Goal: Task Accomplishment & Management: Complete application form

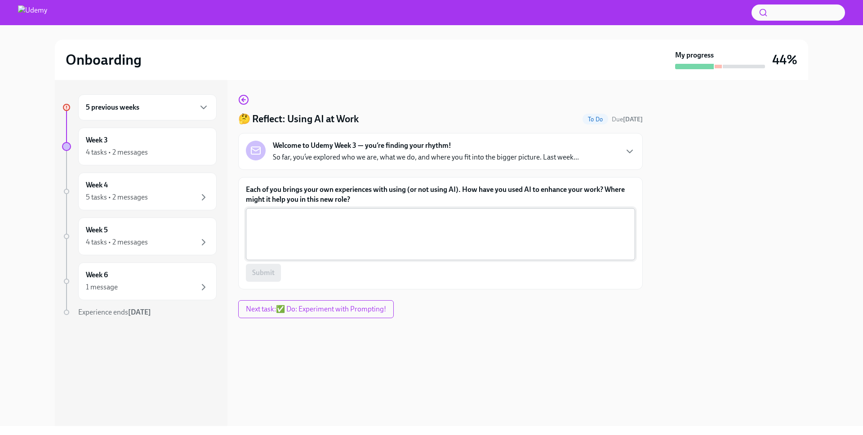
click at [356, 243] on textarea "Each of you brings your own experiences with using (or not using AI). How have …" at bounding box center [440, 234] width 378 height 43
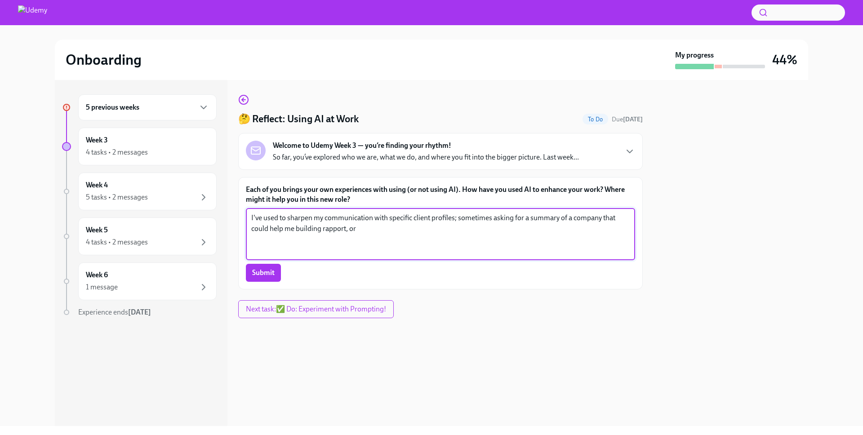
click at [602, 218] on textarea "I've used to sharpen my communication with specific client profiles; sometimes …" at bounding box center [440, 234] width 378 height 43
click at [331, 228] on textarea "I love to think of AI as an assistant to help me cross checking public data, an…" at bounding box center [440, 234] width 378 height 43
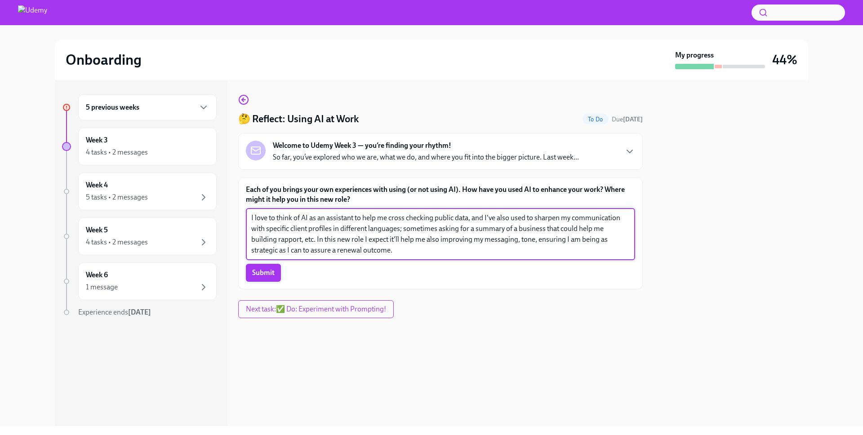
type textarea "I love to think of AI as an assistant to help me cross checking public data, an…"
click at [273, 281] on button "Submit" at bounding box center [263, 273] width 35 height 18
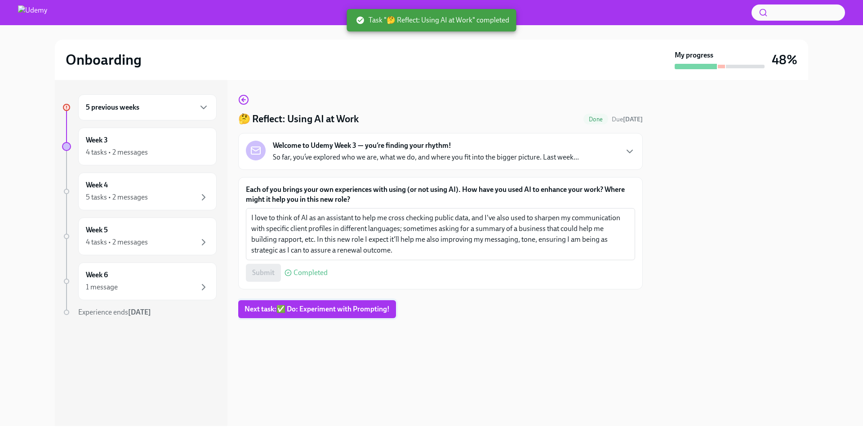
click at [323, 309] on span "Next task : ✅ Do: Experiment with Prompting!" at bounding box center [317, 309] width 145 height 9
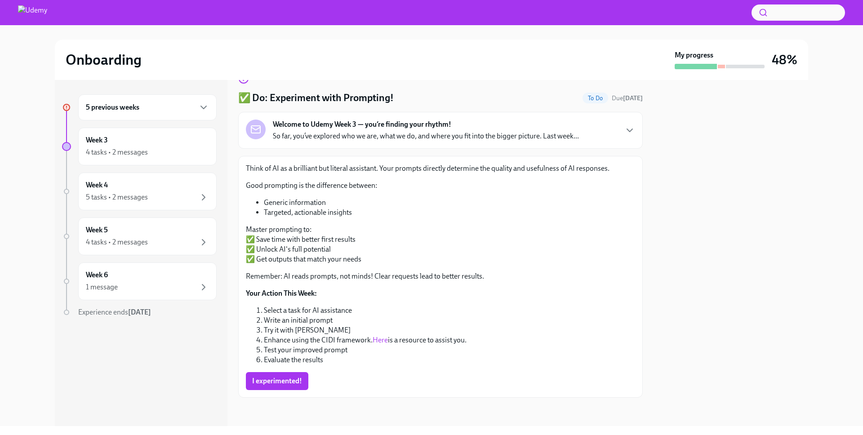
scroll to position [22, 0]
click at [128, 112] on h6 "5 previous weeks" at bounding box center [112, 107] width 53 height 10
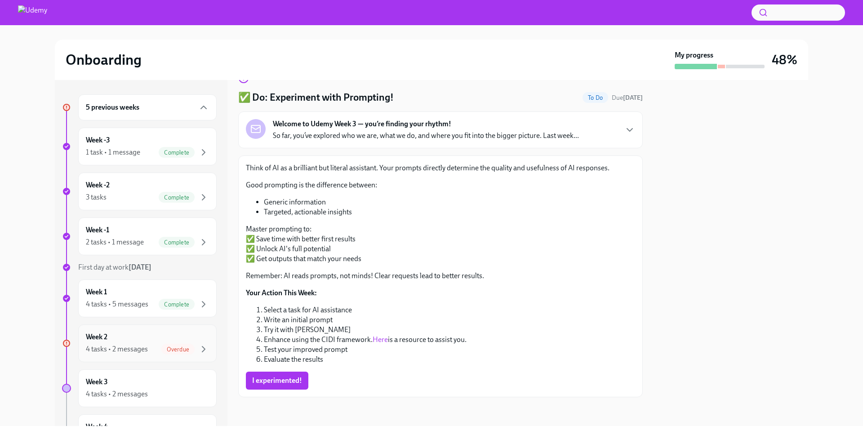
click at [161, 346] on span "Overdue" at bounding box center [177, 349] width 33 height 7
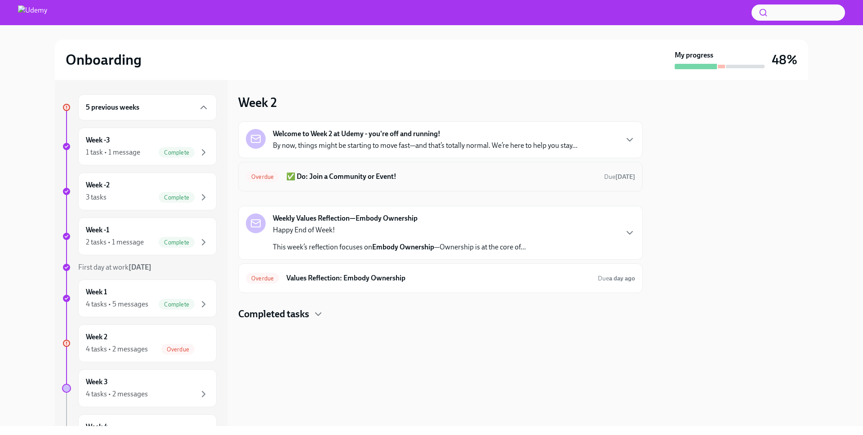
click at [387, 173] on h6 "✅ Do: Join a Community or Event!" at bounding box center [441, 177] width 311 height 10
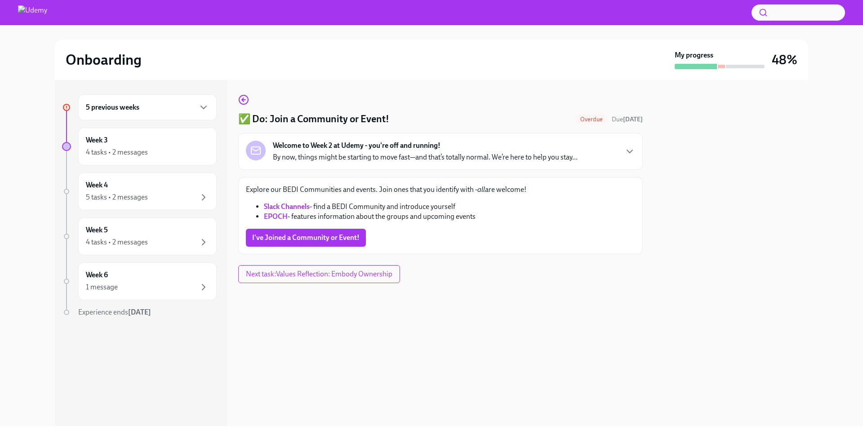
click at [292, 208] on link "Slack Channels" at bounding box center [287, 206] width 46 height 9
click at [321, 241] on span "I've Joined a Community or Event!" at bounding box center [305, 237] width 107 height 9
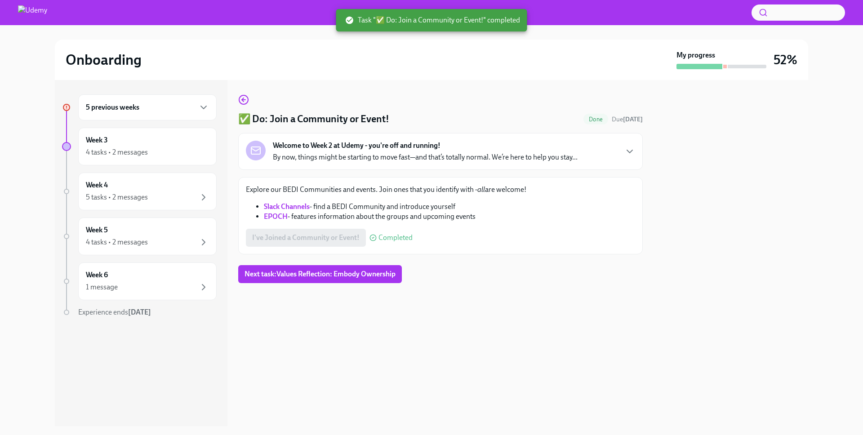
click at [273, 218] on strong "EPOCH" at bounding box center [276, 216] width 24 height 9
click at [350, 277] on span "Next task : Values Reflection: Embody Ownership" at bounding box center [320, 274] width 151 height 9
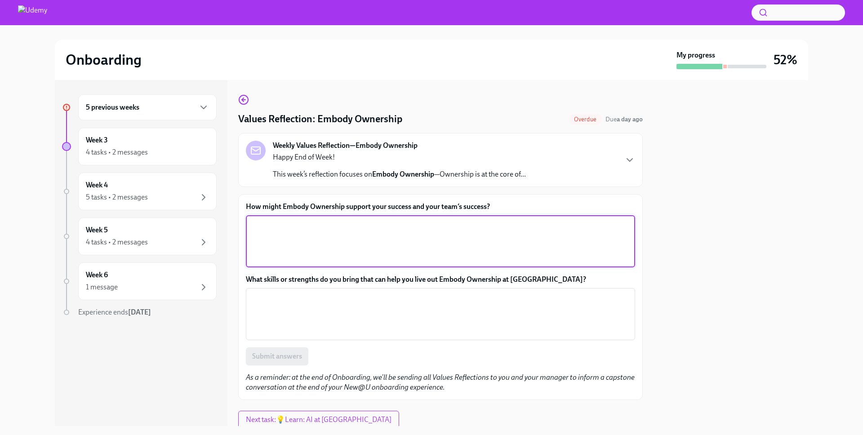
click at [320, 242] on textarea "How might Embody Ownership support your success and your team’s success?" at bounding box center [440, 241] width 378 height 43
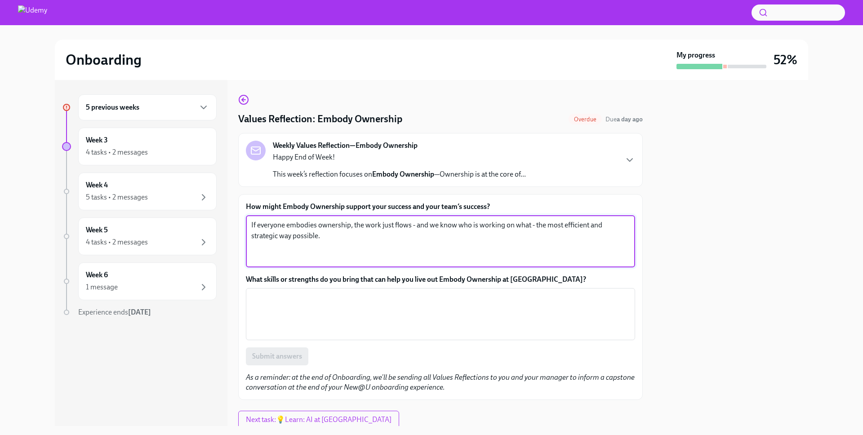
click at [318, 244] on textarea "If everyone embodies ownership, the work just flows - and we know who is workin…" at bounding box center [440, 241] width 378 height 43
click at [383, 225] on textarea "If everyone embodies ownership, the work just flows - and we know who is workin…" at bounding box center [440, 241] width 378 height 43
type textarea "If everyone embodies ownership, the work flows more transparently and more orga…"
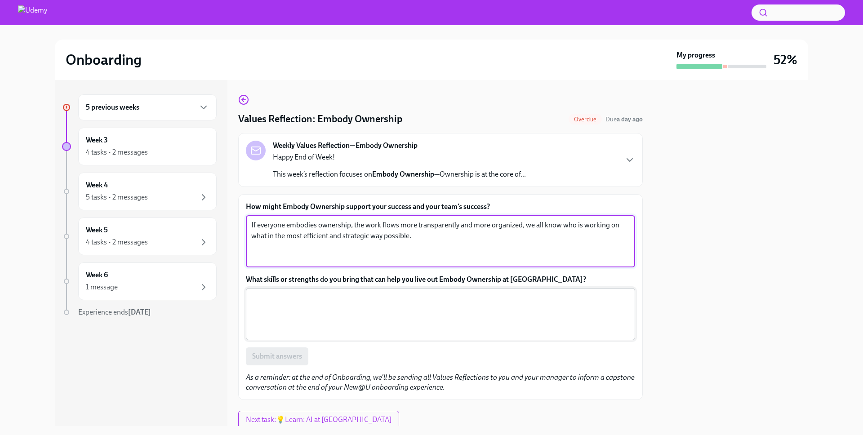
click at [408, 297] on textarea "What skills or strengths do you bring that can help you live out Embody Ownersh…" at bounding box center [440, 314] width 378 height 43
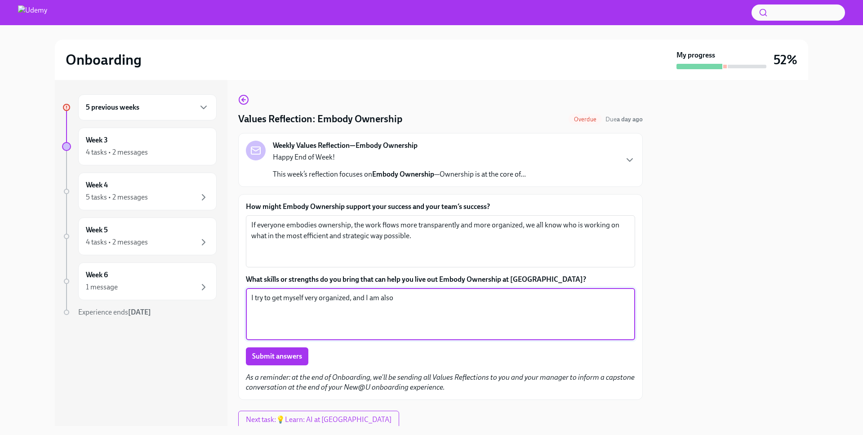
click at [277, 296] on textarea "I try to get myself very organized, and I am also" at bounding box center [440, 314] width 378 height 43
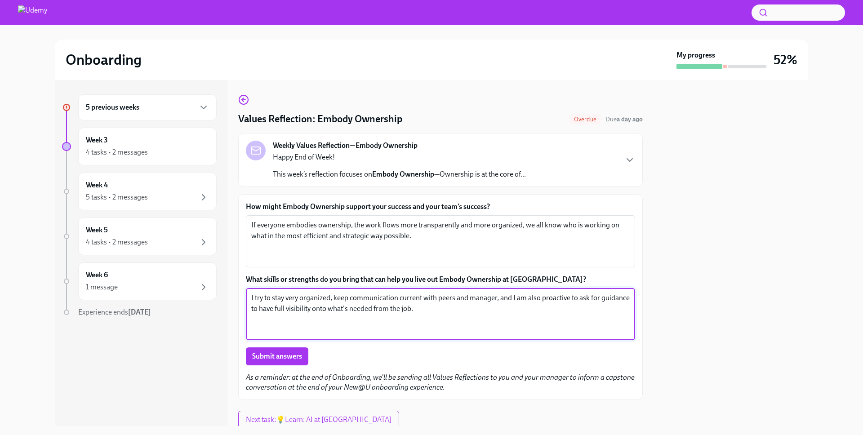
click at [331, 297] on textarea "I try to stay very organized, keep communication current with peers and manager…" at bounding box center [440, 314] width 378 height 43
click at [426, 298] on textarea "I try to stay very organized, keep communication current with peers and manager…" at bounding box center [440, 314] width 378 height 43
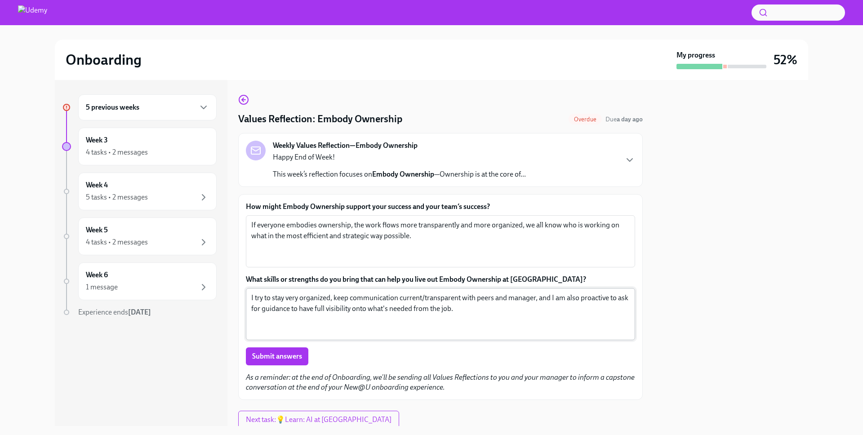
click at [250, 305] on div "I try to stay very organized, keep communication current/transparent with peers…" at bounding box center [440, 314] width 389 height 52
click at [617, 298] on textarea "I try to stay very organized, keep communication current/transparent with peers…" at bounding box center [440, 314] width 378 height 43
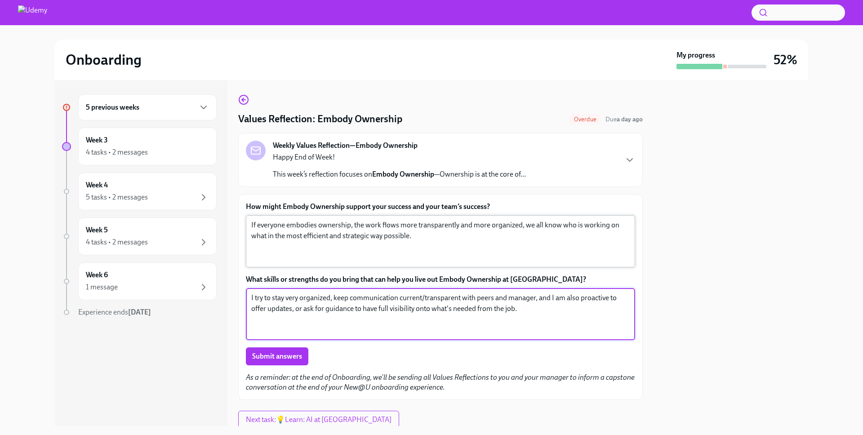
type textarea "I try to stay very organized, keep communication current/transparent with peers…"
click at [431, 242] on textarea "If everyone embodies ownership, the work flows more transparently and more orga…" at bounding box center [440, 241] width 378 height 43
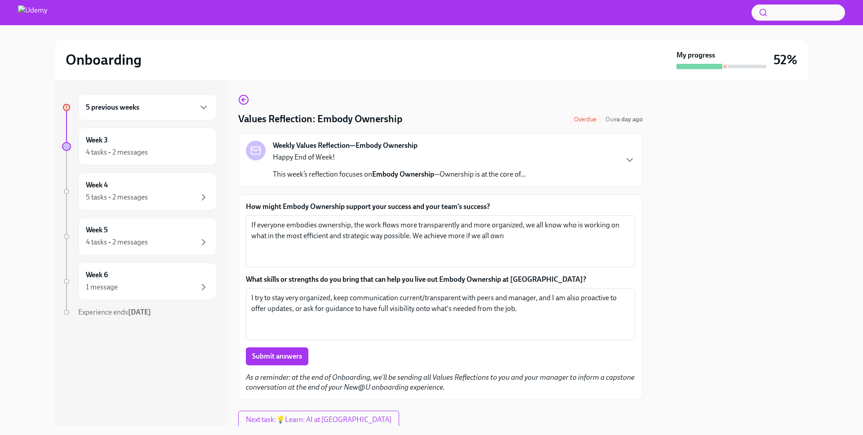
click at [499, 174] on p "This week’s reflection focuses on Embody Ownership —Ownership is at the core of…" at bounding box center [399, 174] width 253 height 10
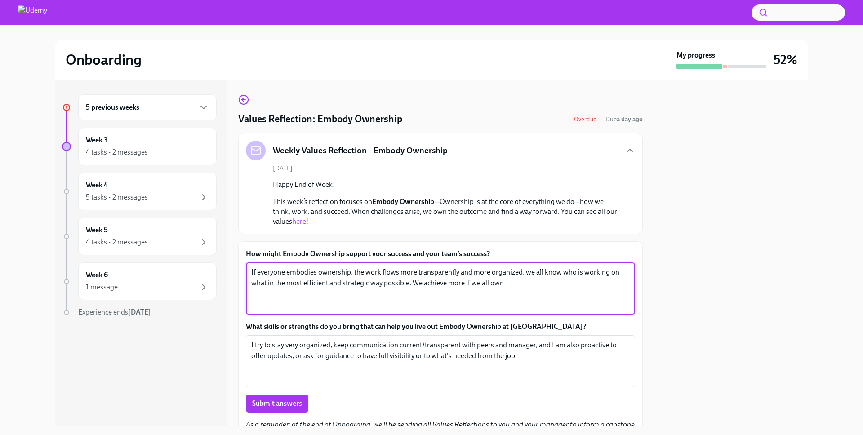
drag, startPoint x: 415, startPoint y: 282, endPoint x: 535, endPoint y: 288, distance: 120.1
click at [535, 288] on textarea "If everyone embodies ownership, the work flows more transparently and more orga…" at bounding box center [440, 288] width 378 height 43
click at [416, 283] on textarea "If everyone embodies ownership, the work flows more transparently and more orga…" at bounding box center [440, 288] width 378 height 43
drag, startPoint x: 415, startPoint y: 282, endPoint x: 556, endPoint y: 289, distance: 141.3
click at [556, 289] on textarea "If everyone embodies ownership, the work flows more transparently and more orga…" at bounding box center [440, 288] width 378 height 43
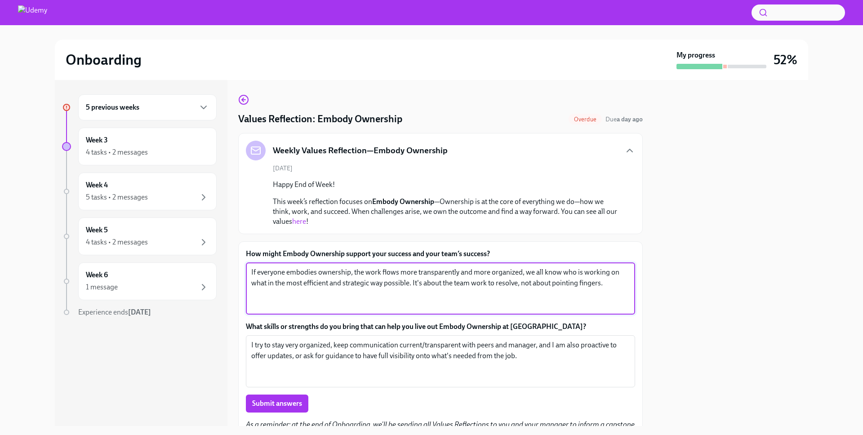
click at [523, 272] on textarea "If everyone embodies ownership, the work flows more transparently and more orga…" at bounding box center [440, 288] width 378 height 43
click at [413, 285] on textarea "If everyone embodies ownership, the work flows more transparently and more orga…" at bounding box center [440, 288] width 378 height 43
click at [456, 294] on textarea "If everyone embodies ownership, the work flows more transparently and more orga…" at bounding box center [440, 288] width 378 height 43
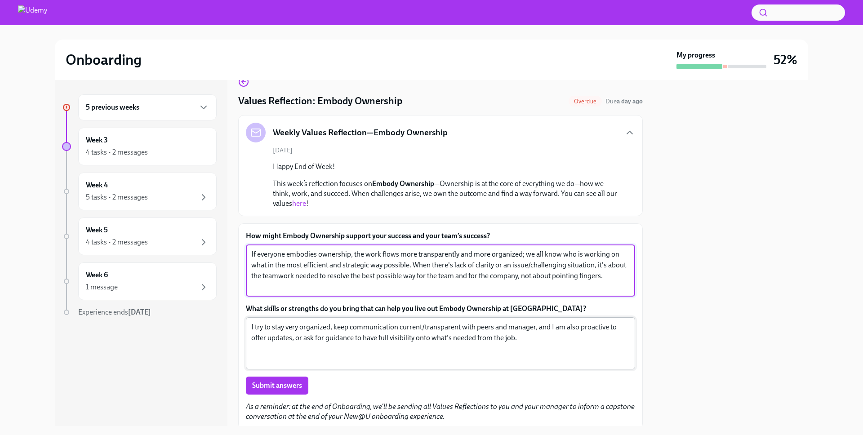
scroll to position [18, 0]
type textarea "If everyone embodies ownership, the work flows more transparently and more orga…"
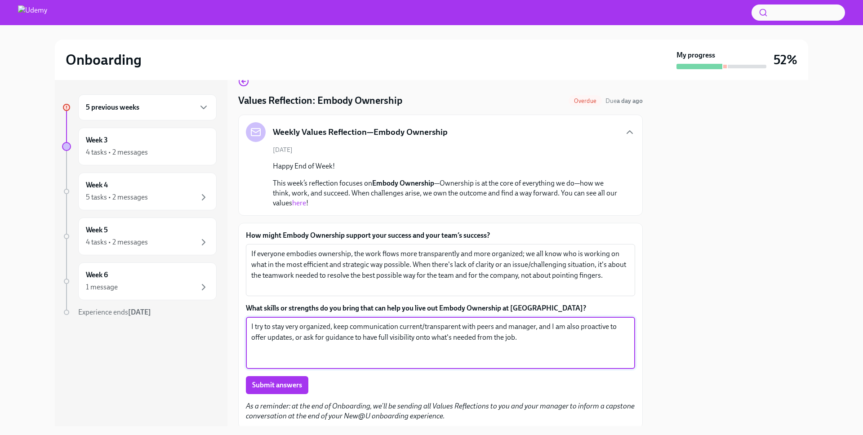
click at [549, 343] on textarea "I try to stay very organized, keep communication current/transparent with peers…" at bounding box center [440, 342] width 378 height 43
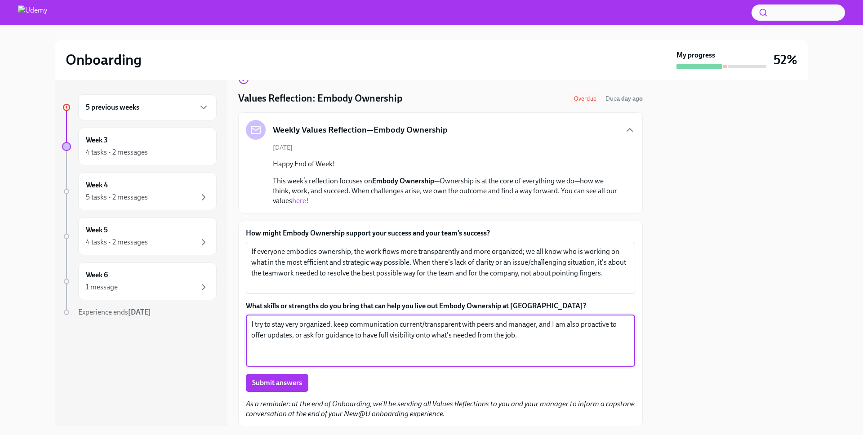
click at [260, 325] on textarea "I try to stay very organized, keep communication current/transparent with peers…" at bounding box center [440, 340] width 378 height 43
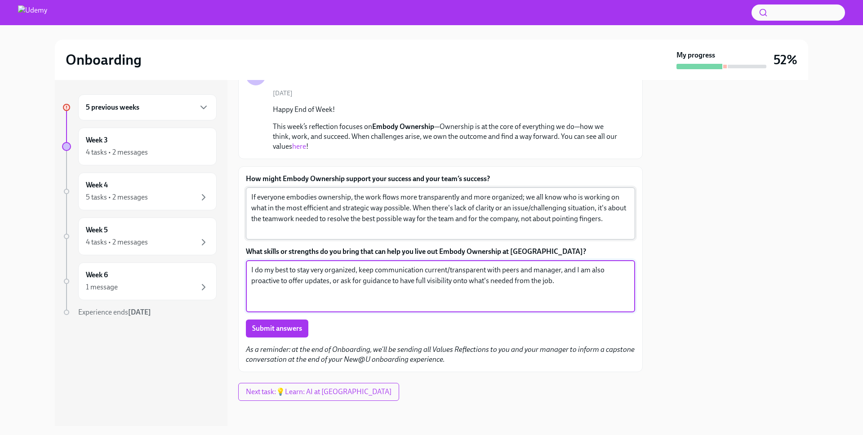
scroll to position [79, 0]
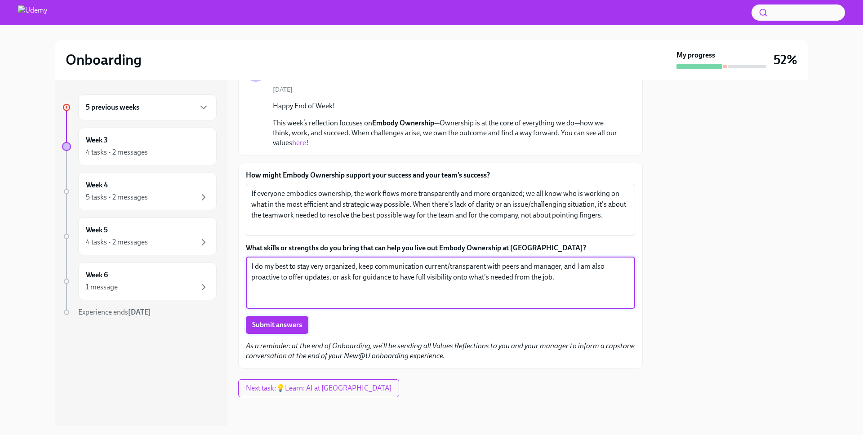
type textarea "I do my best to stay very organized, keep communication current/transparent wit…"
click at [285, 326] on span "Submit answers" at bounding box center [277, 324] width 50 height 9
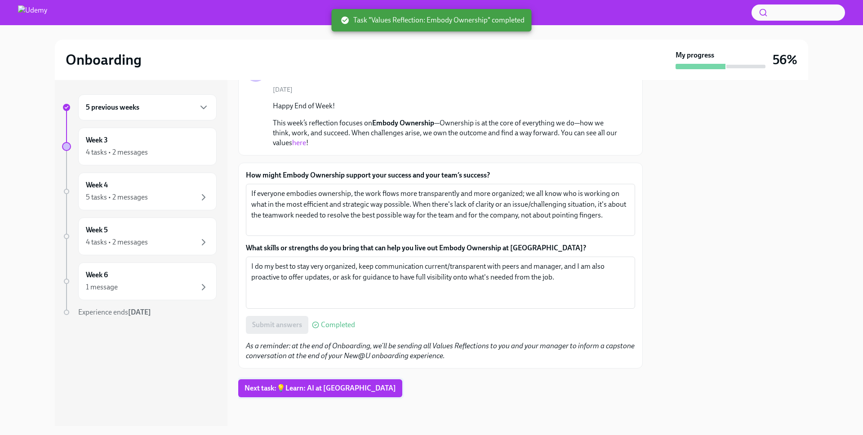
click at [298, 391] on span "Next task : 💡Learn: AI at [GEOGRAPHIC_DATA]" at bounding box center [320, 388] width 151 height 9
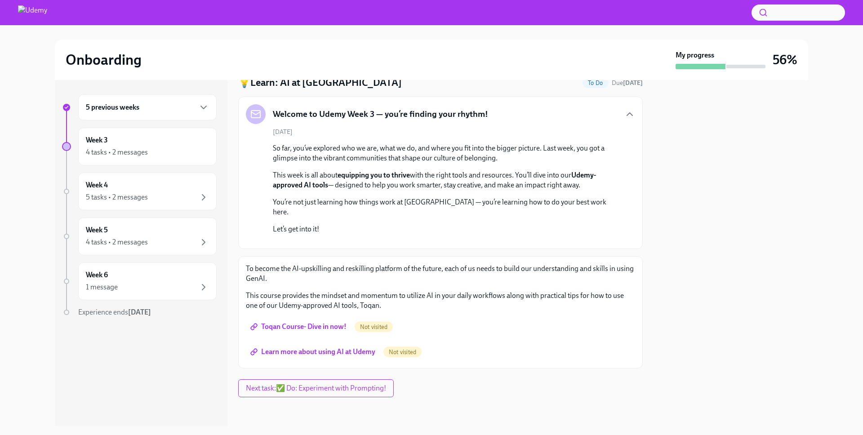
scroll to position [155, 0]
